Goal: Task Accomplishment & Management: Use online tool/utility

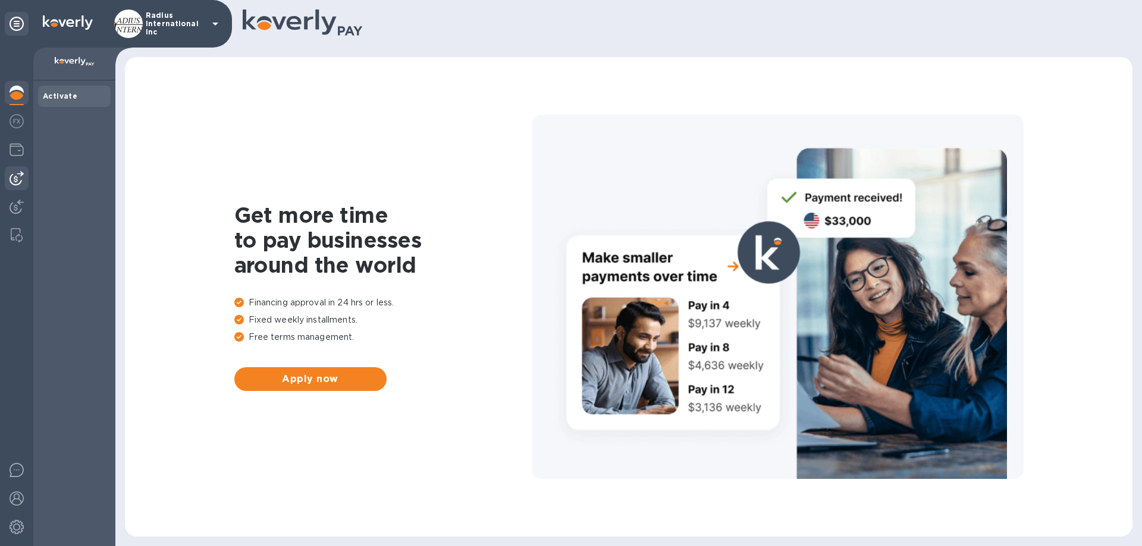
click at [21, 181] on img at bounding box center [17, 178] width 14 height 14
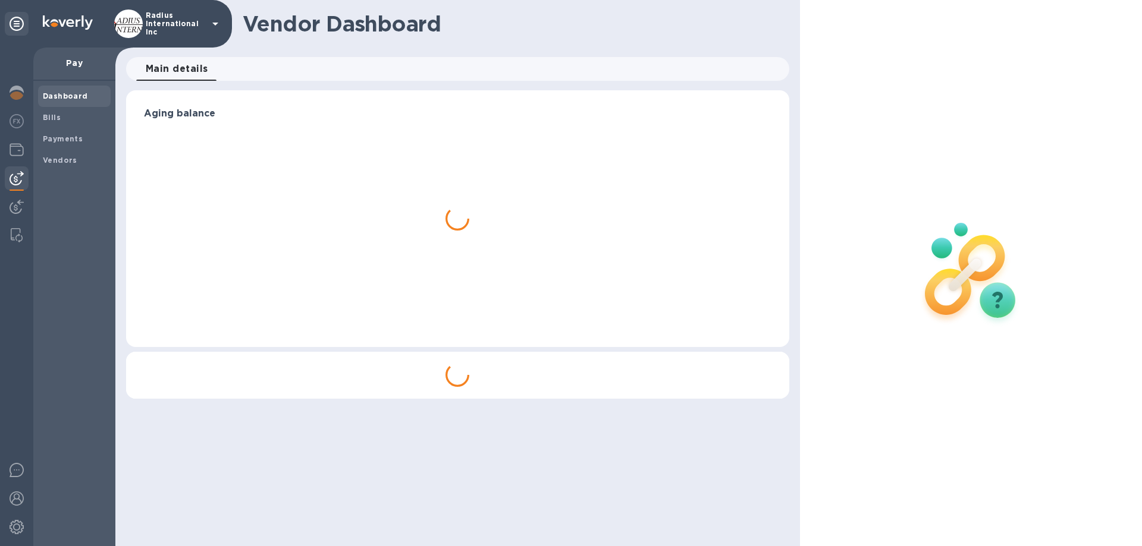
click at [80, 139] on span "Payments" at bounding box center [74, 139] width 63 height 12
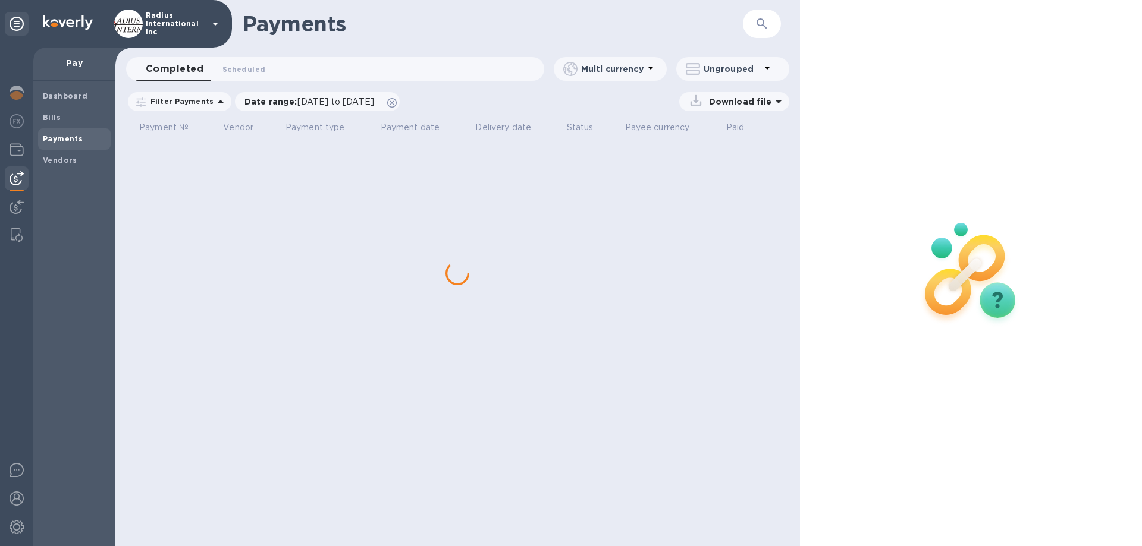
click at [59, 109] on div "Bills" at bounding box center [74, 117] width 73 height 21
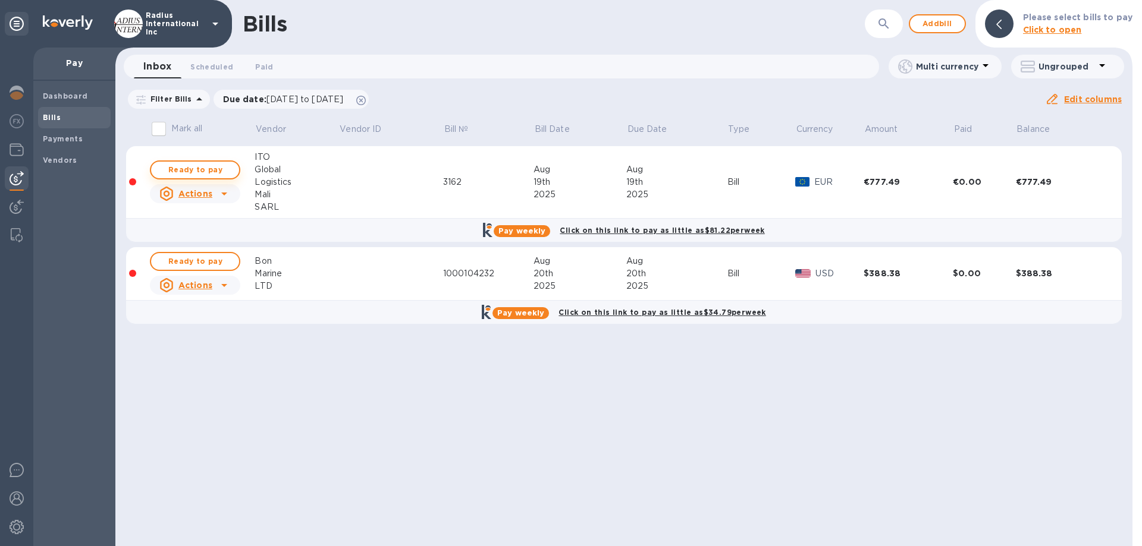
click at [202, 171] on span "Ready to pay" at bounding box center [195, 170] width 69 height 14
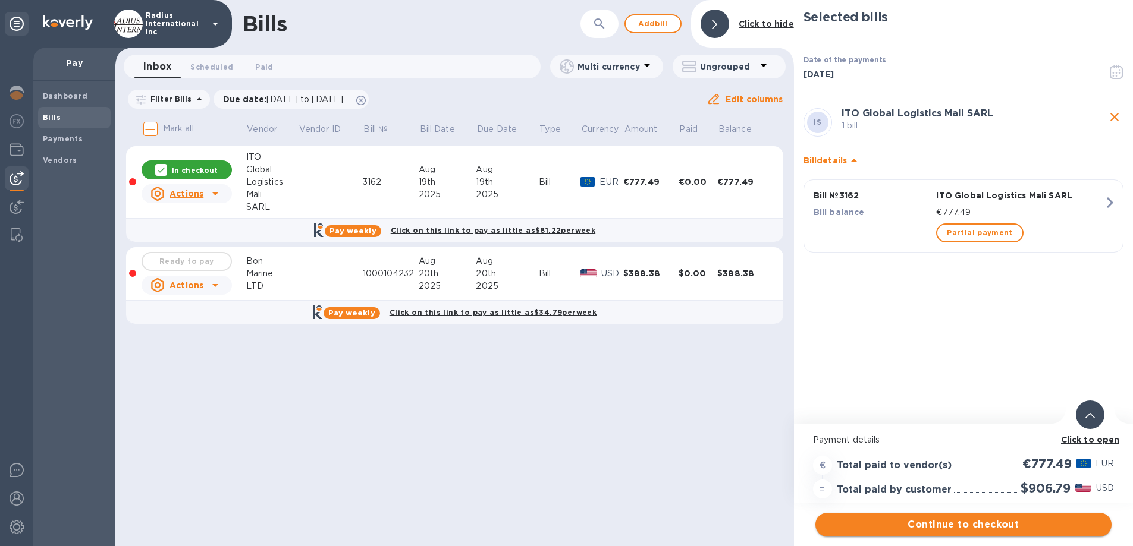
click at [931, 521] on span "Continue to checkout" at bounding box center [963, 525] width 277 height 14
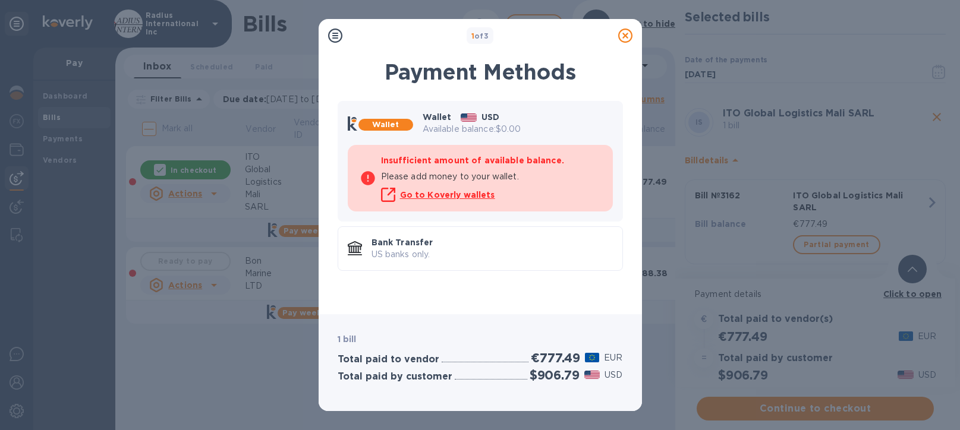
drag, startPoint x: 480, startPoint y: 249, endPoint x: 502, endPoint y: 268, distance: 28.2
click at [480, 249] on p "US banks only." at bounding box center [492, 255] width 241 height 12
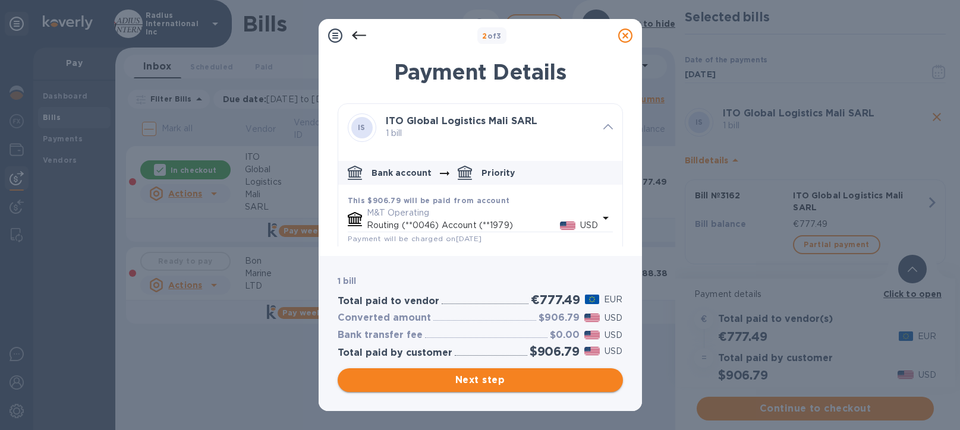
click at [485, 377] on span "Next step" at bounding box center [480, 380] width 266 height 14
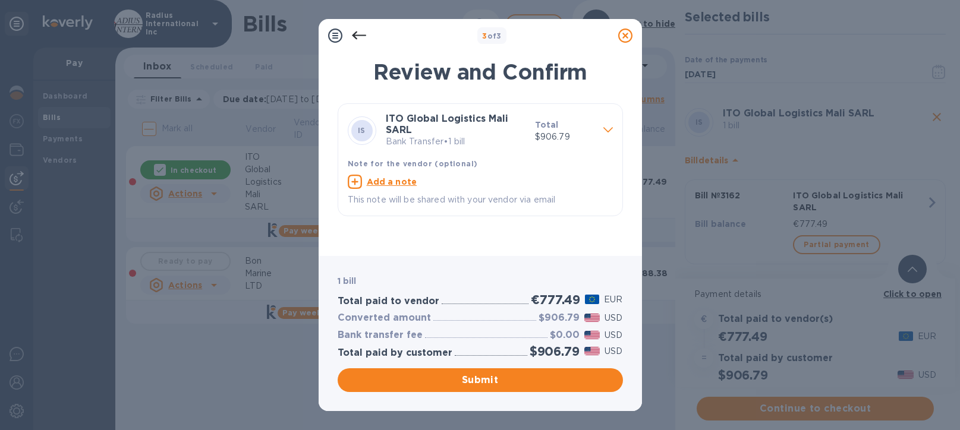
click at [539, 386] on span "Submit" at bounding box center [480, 380] width 266 height 14
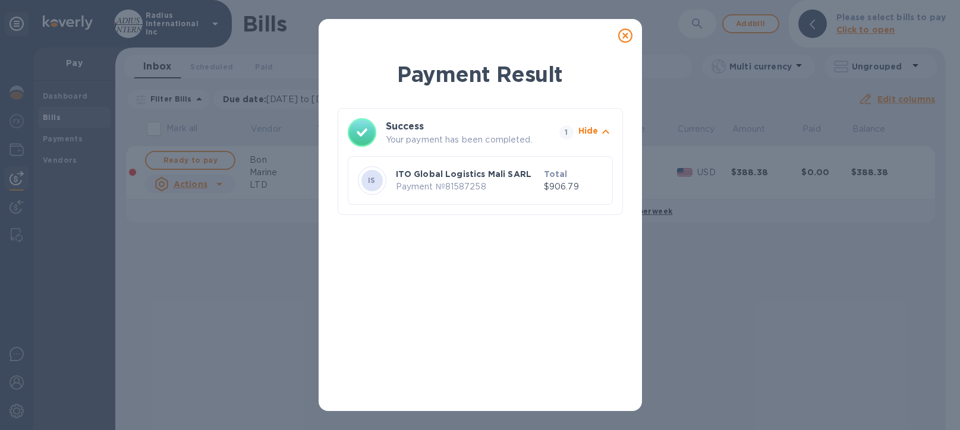
click at [626, 33] on icon at bounding box center [625, 36] width 14 height 14
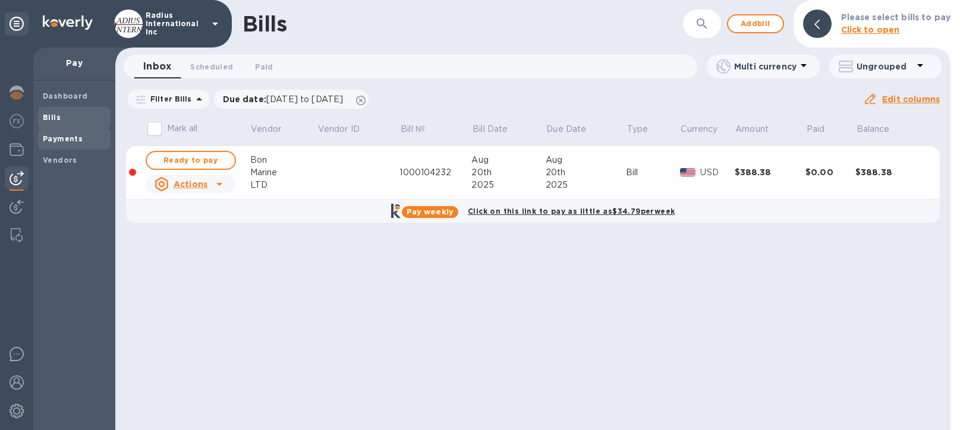
click at [76, 143] on b "Payments" at bounding box center [63, 138] width 40 height 9
